Goal: Task Accomplishment & Management: Manage account settings

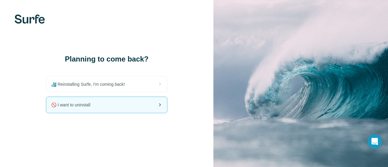
click at [139, 105] on div "🚫 I want to uninstall" at bounding box center [106, 105] width 121 height 16
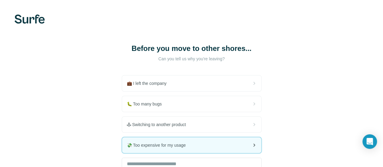
scroll to position [71, 0]
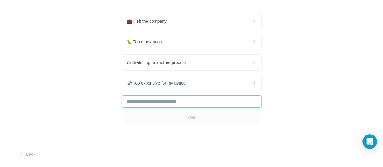
click at [122, 103] on input "text" at bounding box center [192, 101] width 140 height 12
type input "*"
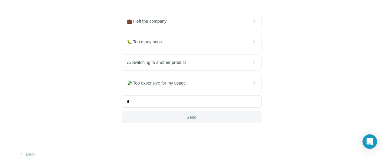
click at [122, 117] on button "Send" at bounding box center [192, 117] width 140 height 12
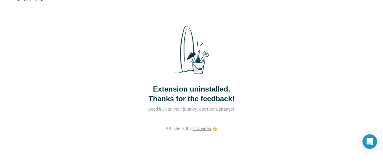
scroll to position [31, 0]
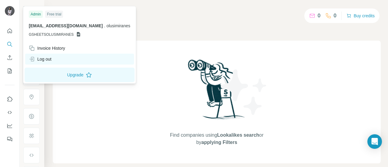
click at [51, 58] on div "Log out" at bounding box center [40, 59] width 23 height 6
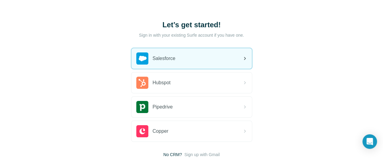
scroll to position [57, 0]
